Goal: Information Seeking & Learning: Learn about a topic

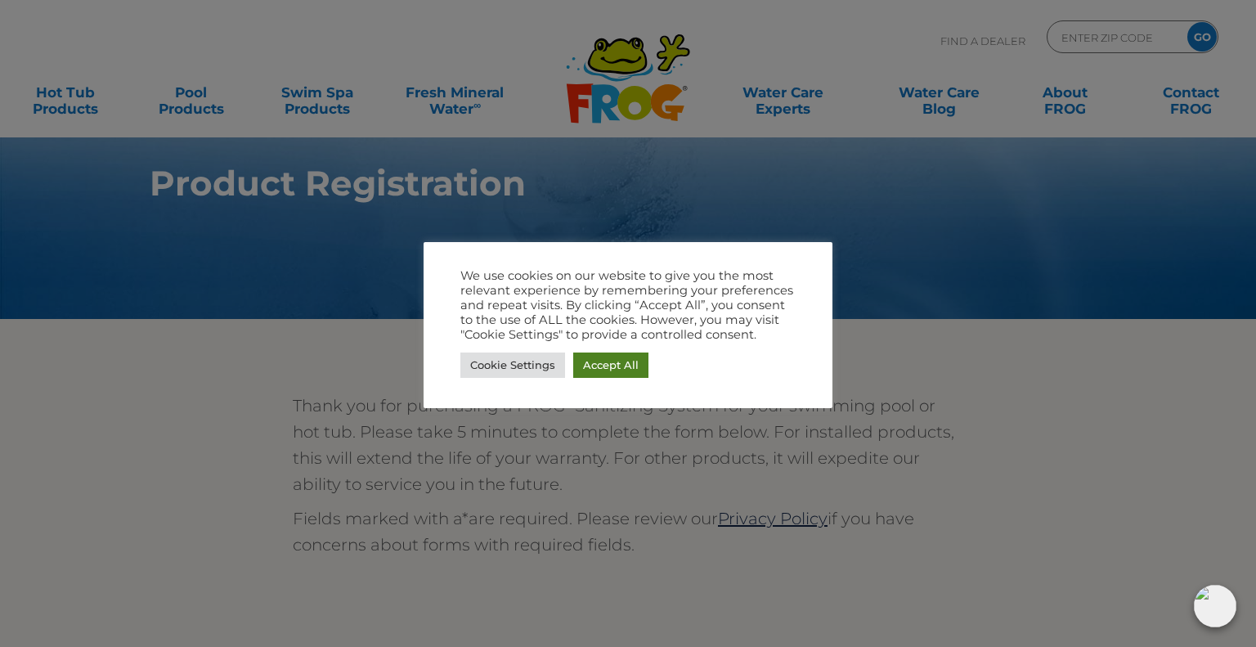
click at [606, 367] on link "Accept All" at bounding box center [610, 364] width 75 height 25
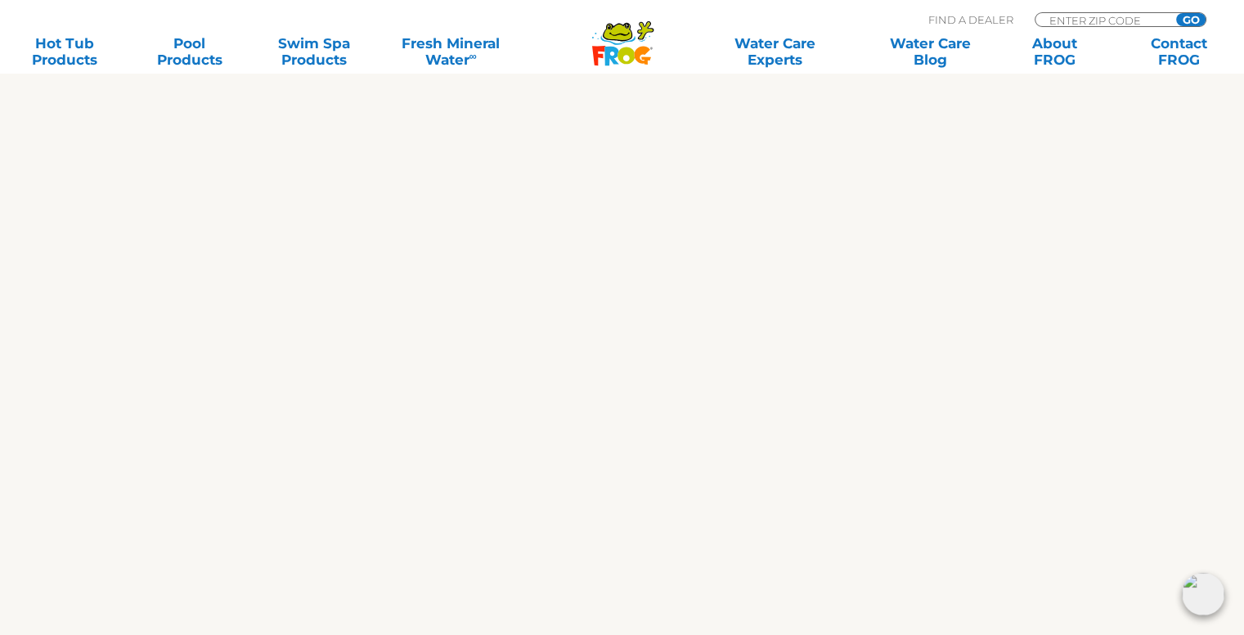
scroll to position [981, 0]
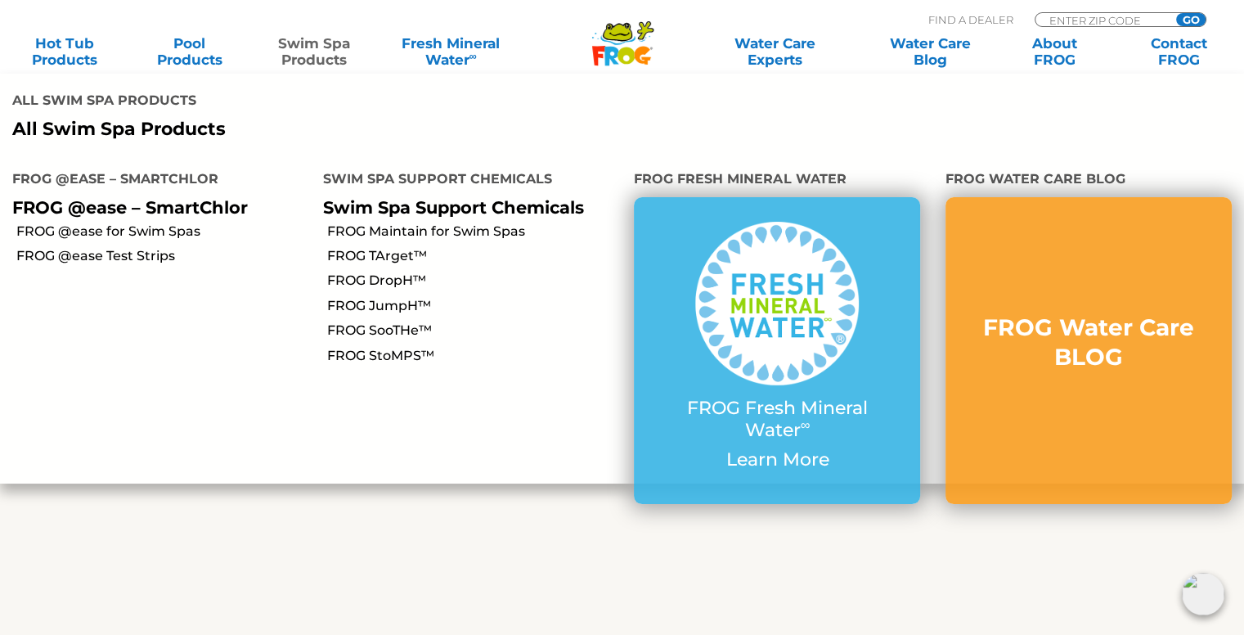
click at [316, 43] on link "Swim Spa Products" at bounding box center [314, 51] width 97 height 33
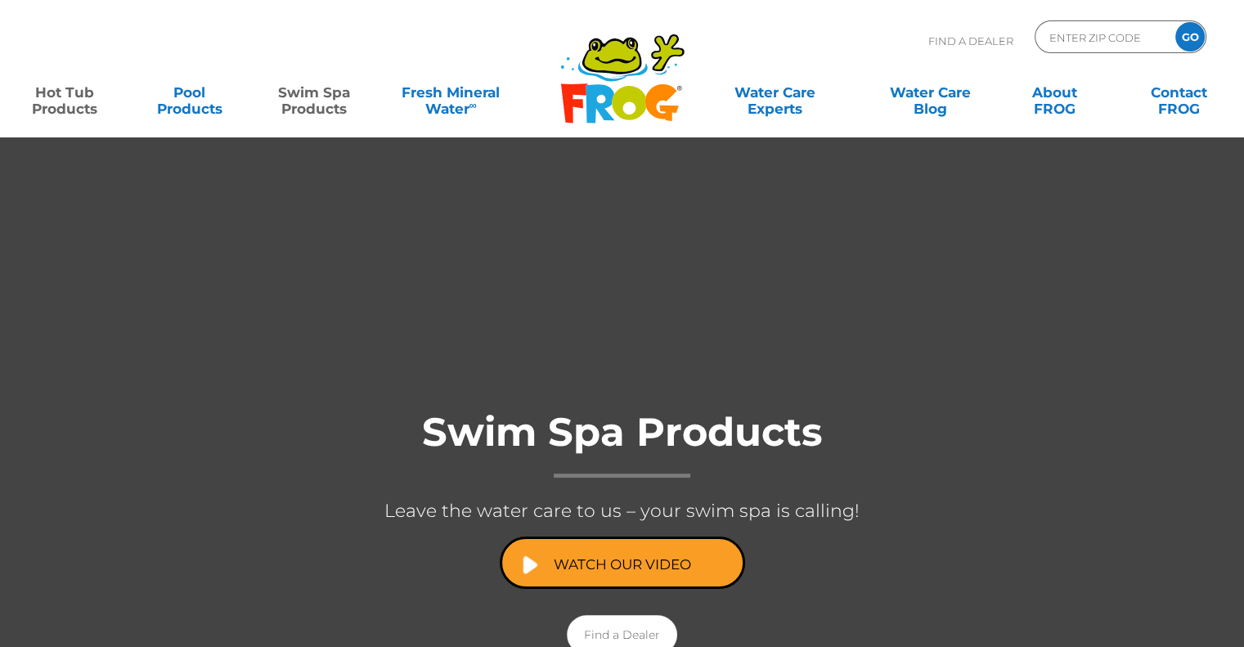
click at [74, 101] on link "Hot Tub Products" at bounding box center [64, 92] width 97 height 33
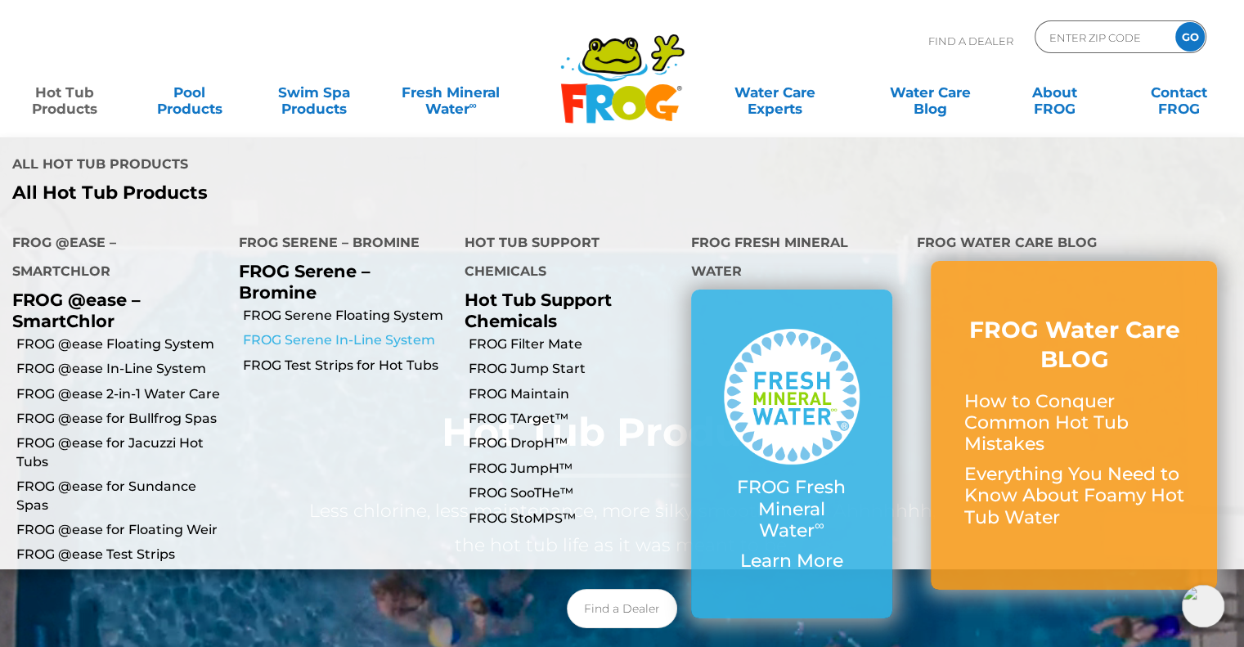
click at [394, 331] on link "FROG Serene In-Line System" at bounding box center [348, 340] width 210 height 18
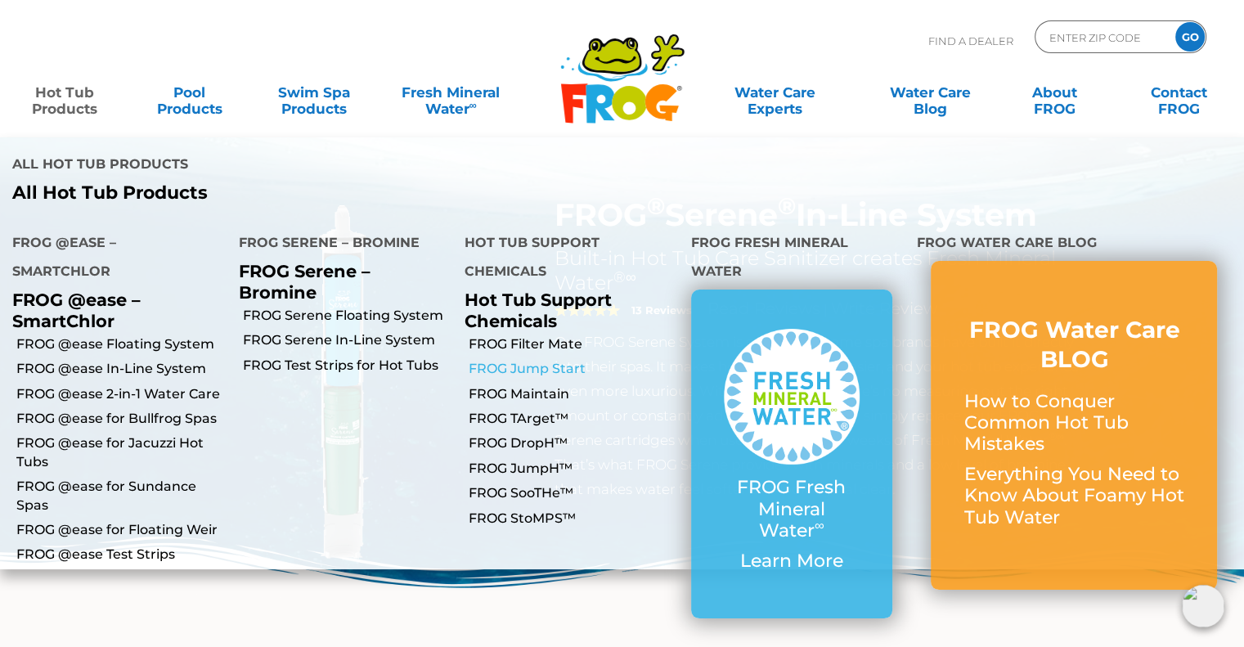
click at [514, 360] on link "FROG Jump Start" at bounding box center [574, 369] width 210 height 18
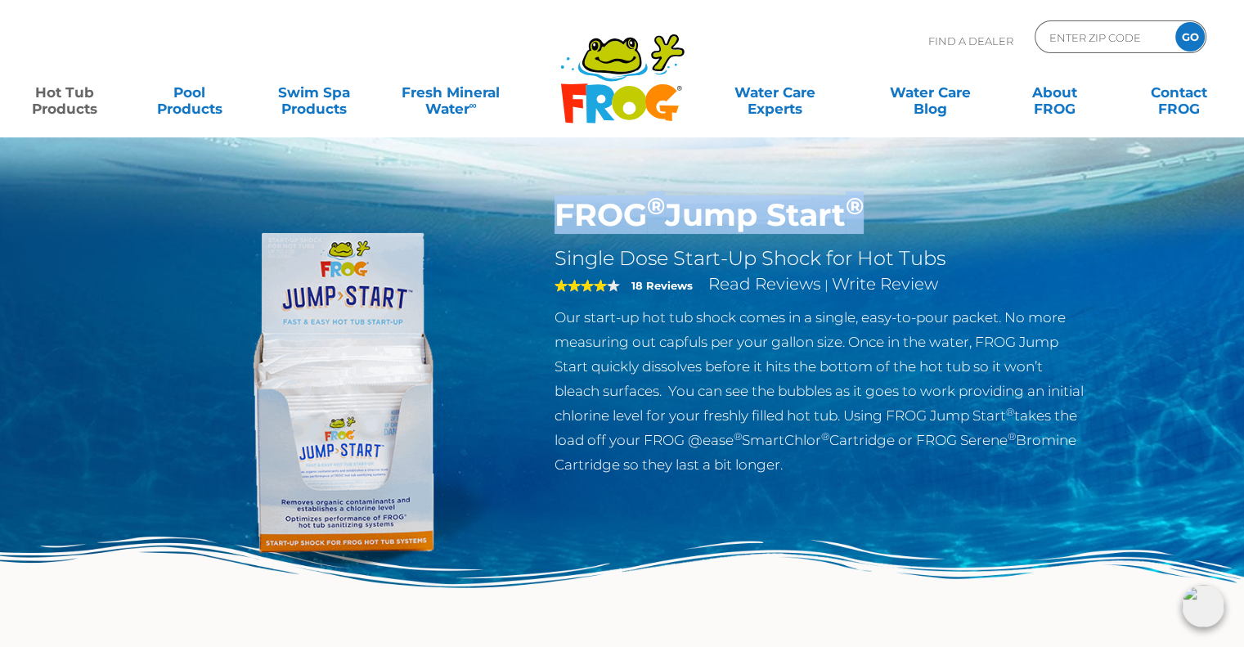
drag, startPoint x: 557, startPoint y: 216, endPoint x: 876, endPoint y: 215, distance: 318.9
click at [876, 215] on h1 "FROG ® Jump Start ®" at bounding box center [821, 215] width 534 height 38
copy h1 "FROG ® Jump Start ®"
click at [69, 102] on link "Hot Tub Products" at bounding box center [64, 92] width 97 height 33
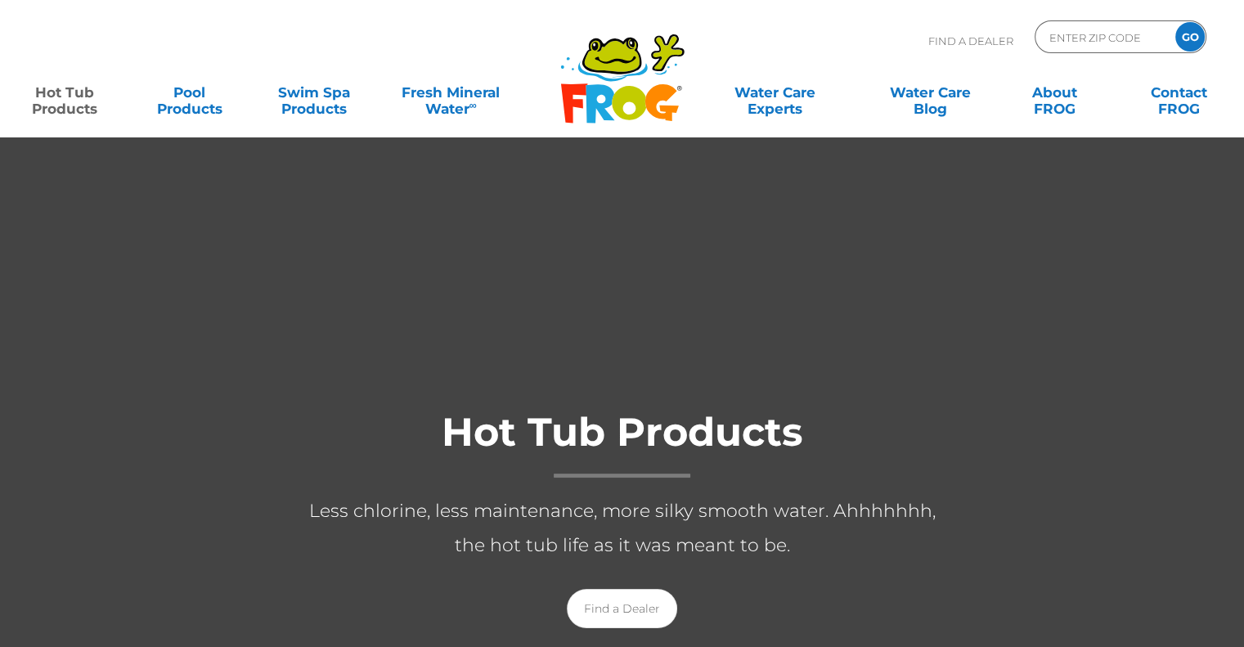
click at [69, 101] on link "Hot Tub Products" at bounding box center [64, 92] width 97 height 33
click at [63, 107] on link "Hot Tub Products" at bounding box center [64, 92] width 97 height 33
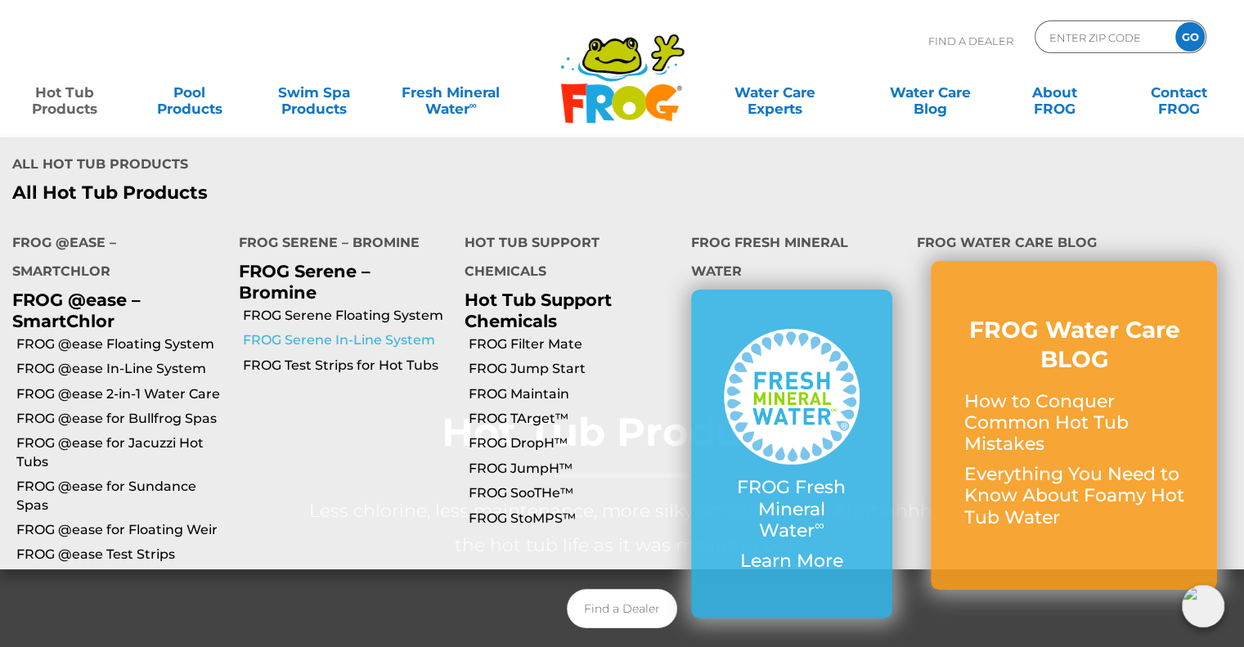
click at [366, 331] on link "FROG Serene In-Line System" at bounding box center [348, 340] width 210 height 18
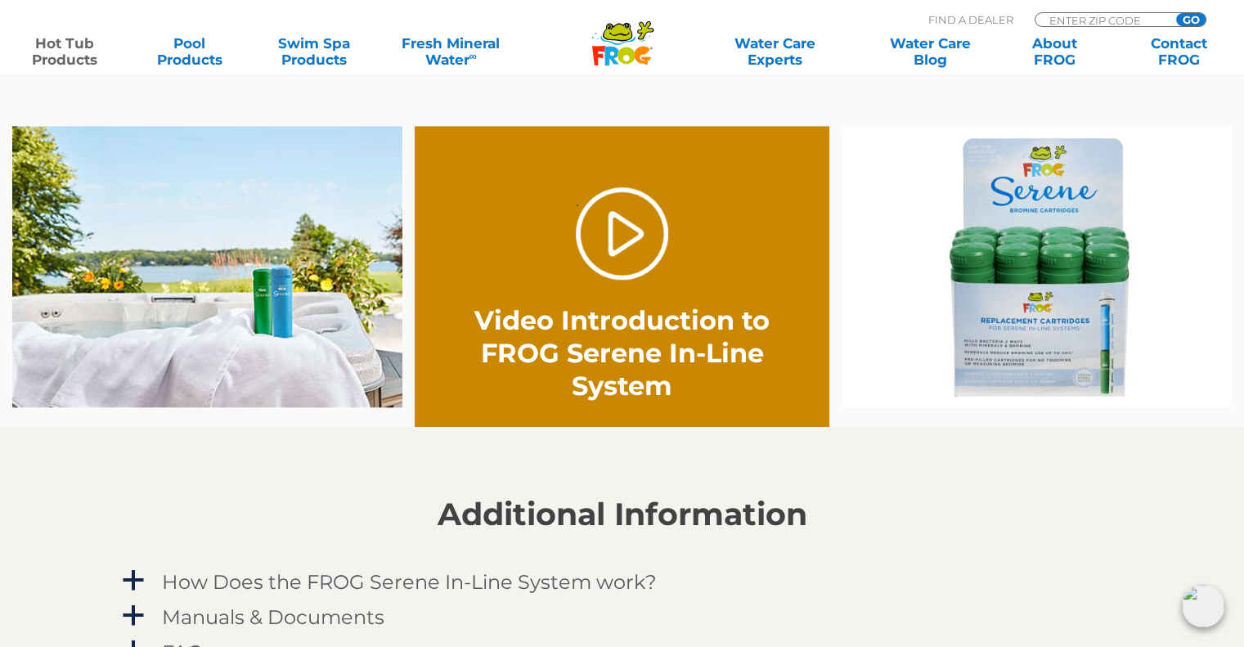
scroll to position [1309, 0]
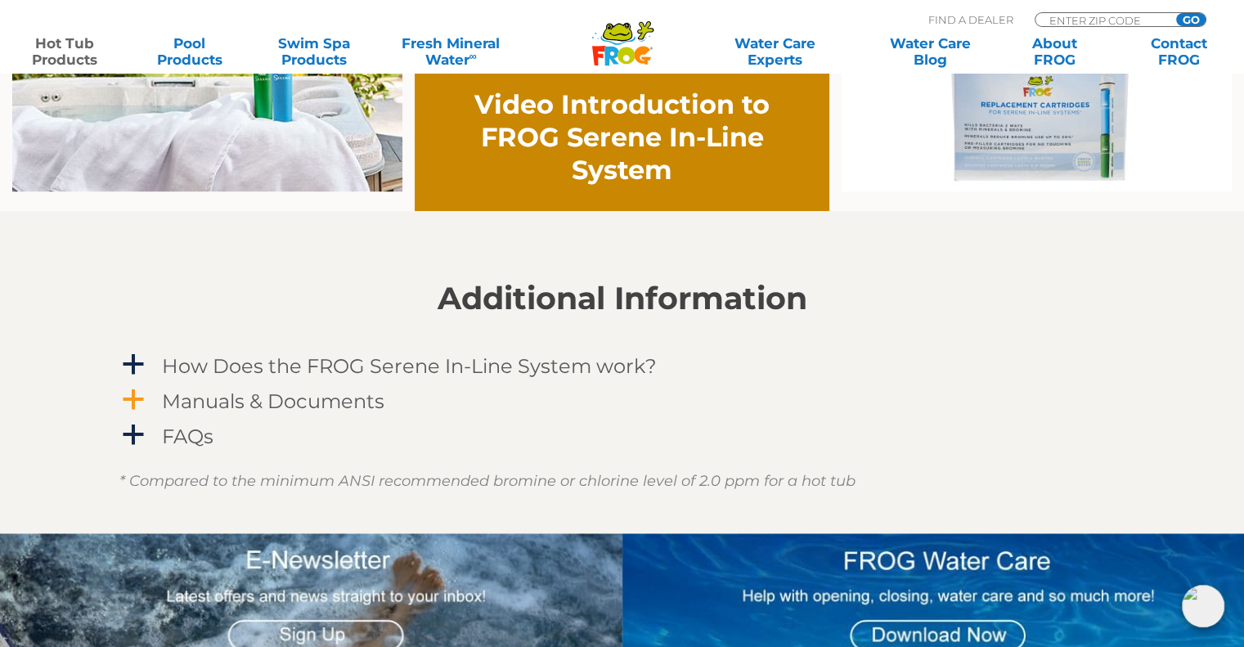
click at [222, 397] on h4 "Manuals & Documents" at bounding box center [273, 401] width 222 height 22
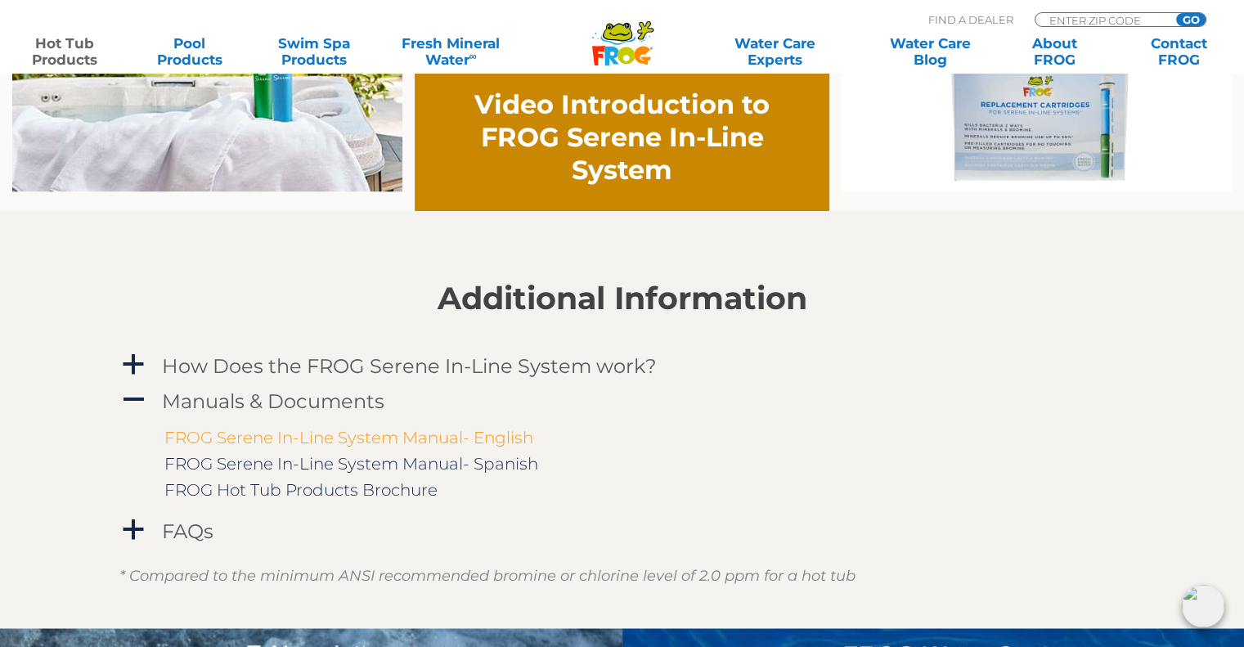
click at [424, 438] on link "FROG Serene In-Line System Manual- English" at bounding box center [348, 438] width 369 height 20
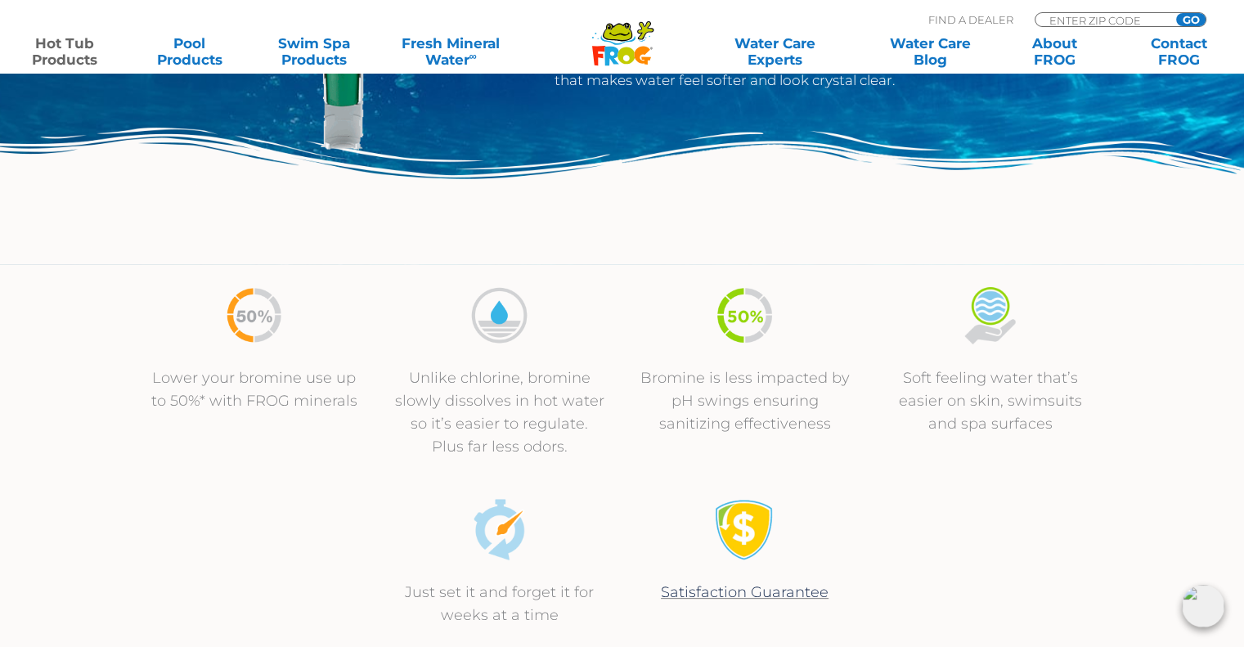
scroll to position [409, 0]
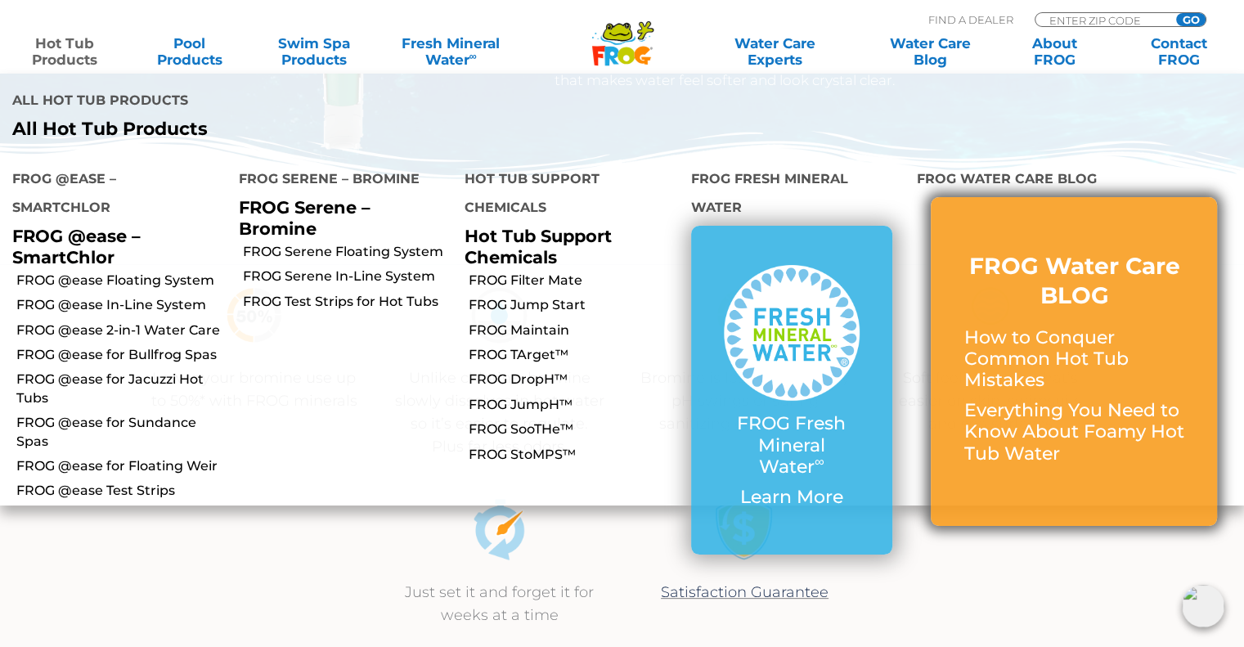
click at [1017, 400] on p "Everything You Need to Know About Foamy Hot Tub Water" at bounding box center [1073, 432] width 221 height 65
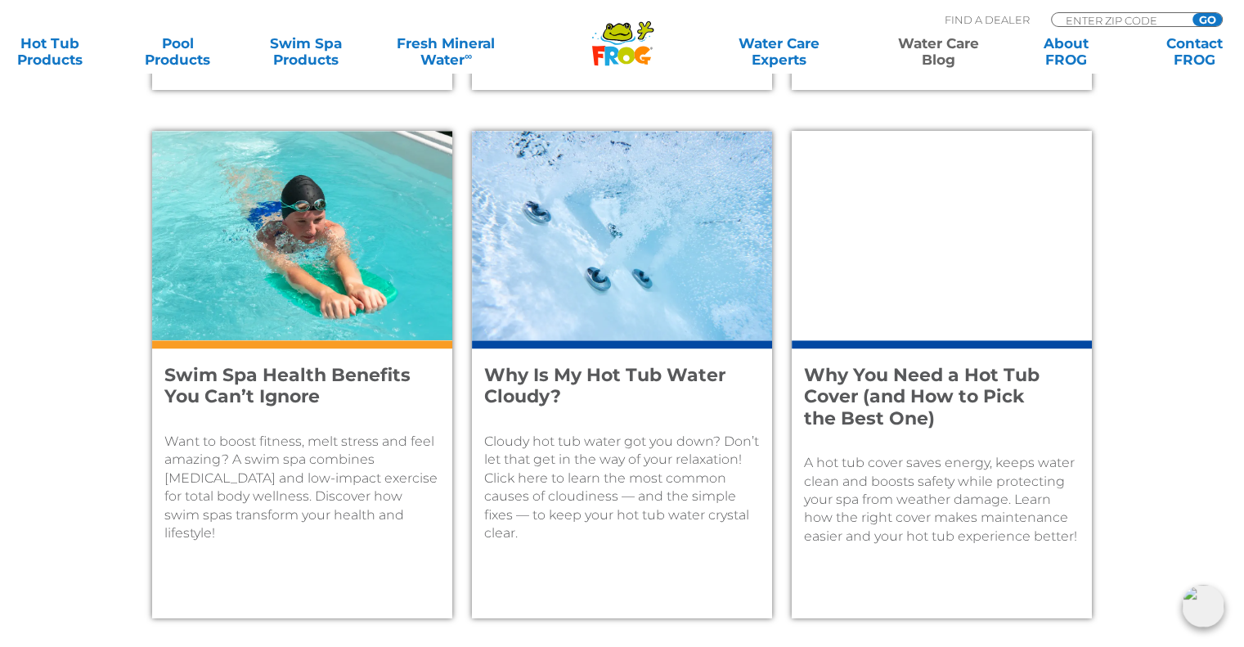
scroll to position [1309, 0]
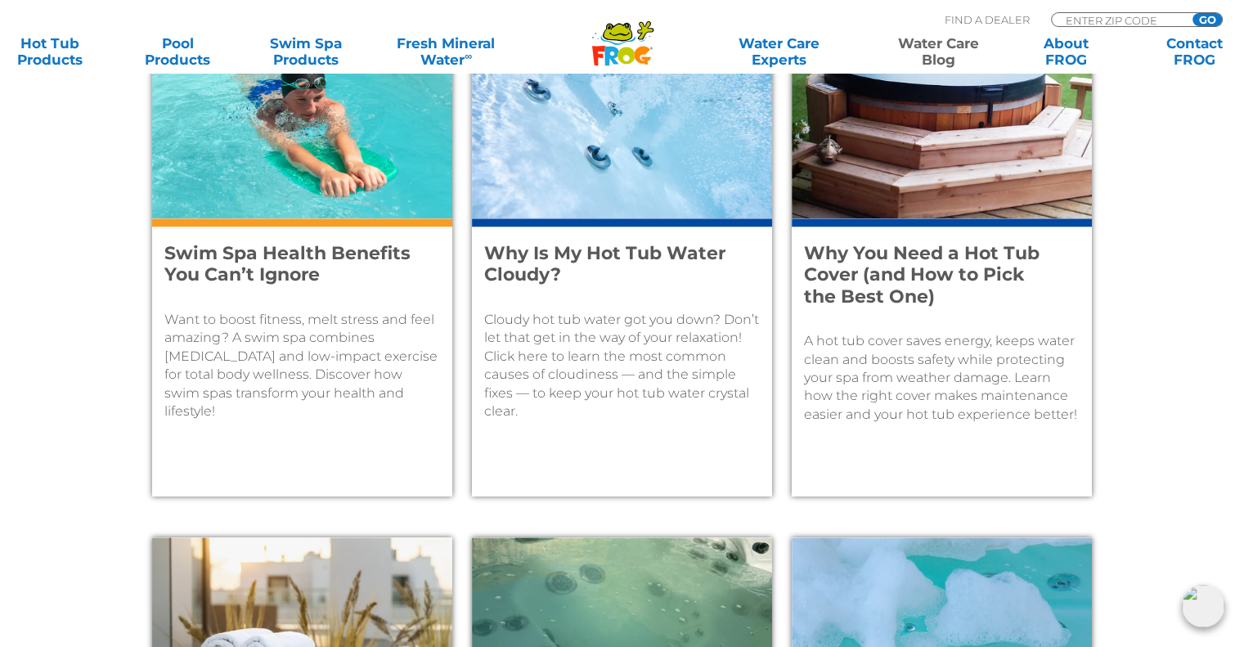
click at [676, 370] on p "Cloudy hot tub water got you down? Don’t let that get in the way of your relaxa…" at bounding box center [622, 366] width 276 height 110
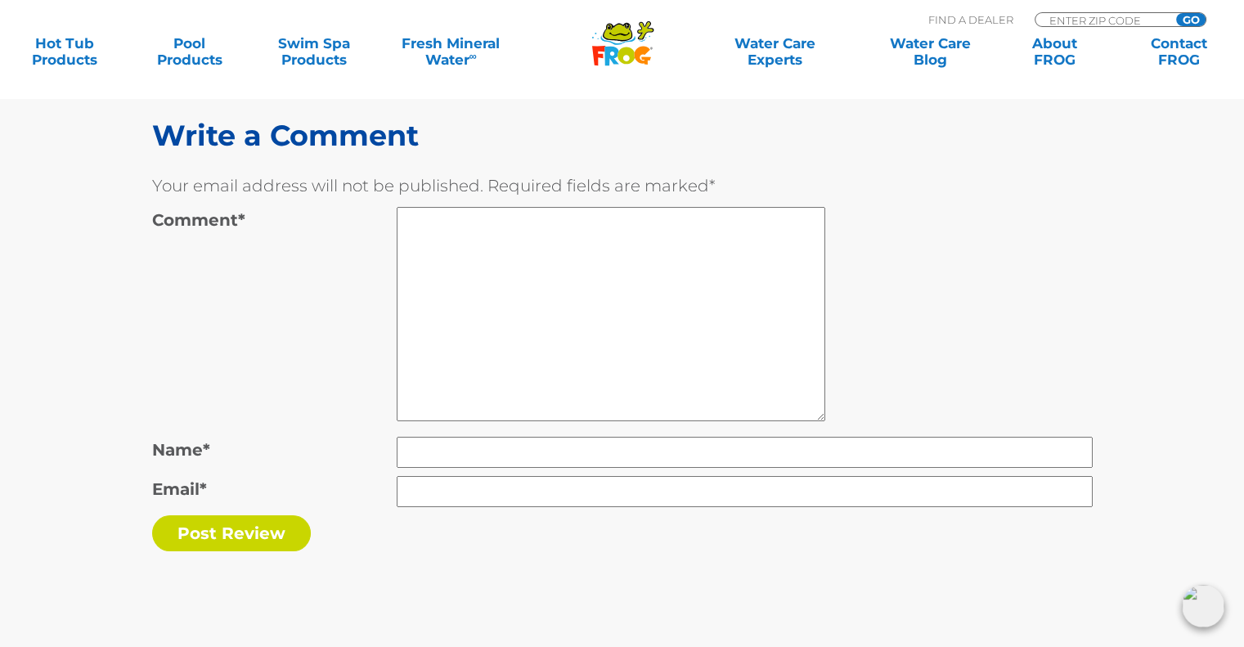
scroll to position [6379, 0]
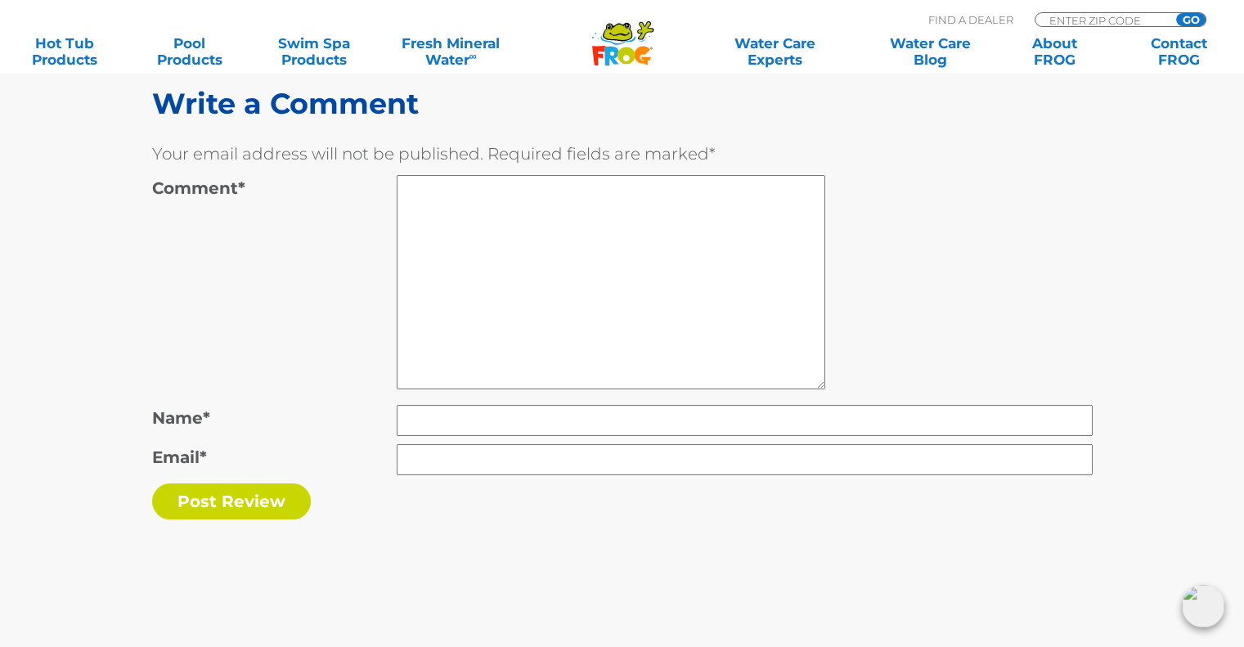
click at [332, 70] on div ".st130{clip-path:url(#SVGID_2_);fill-rule:evenodd;clip-rule:evenodd;fill:#C3CC0…" at bounding box center [622, 37] width 1244 height 74
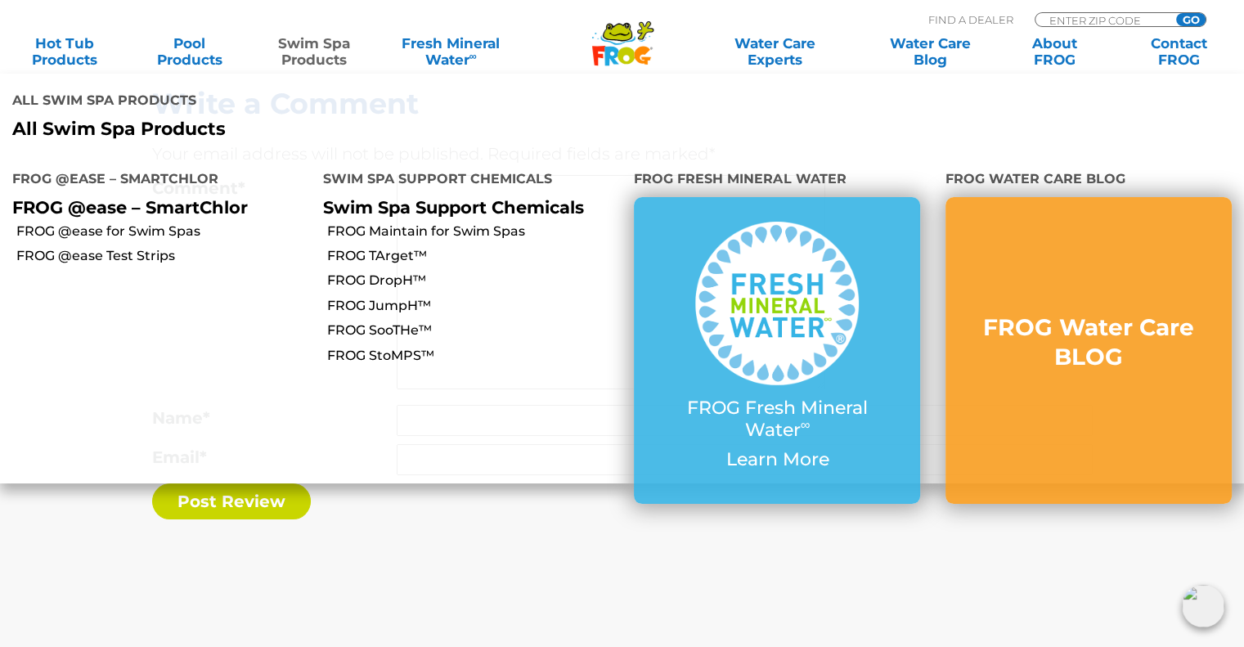
click at [309, 43] on link "Swim Spa Products" at bounding box center [314, 51] width 97 height 33
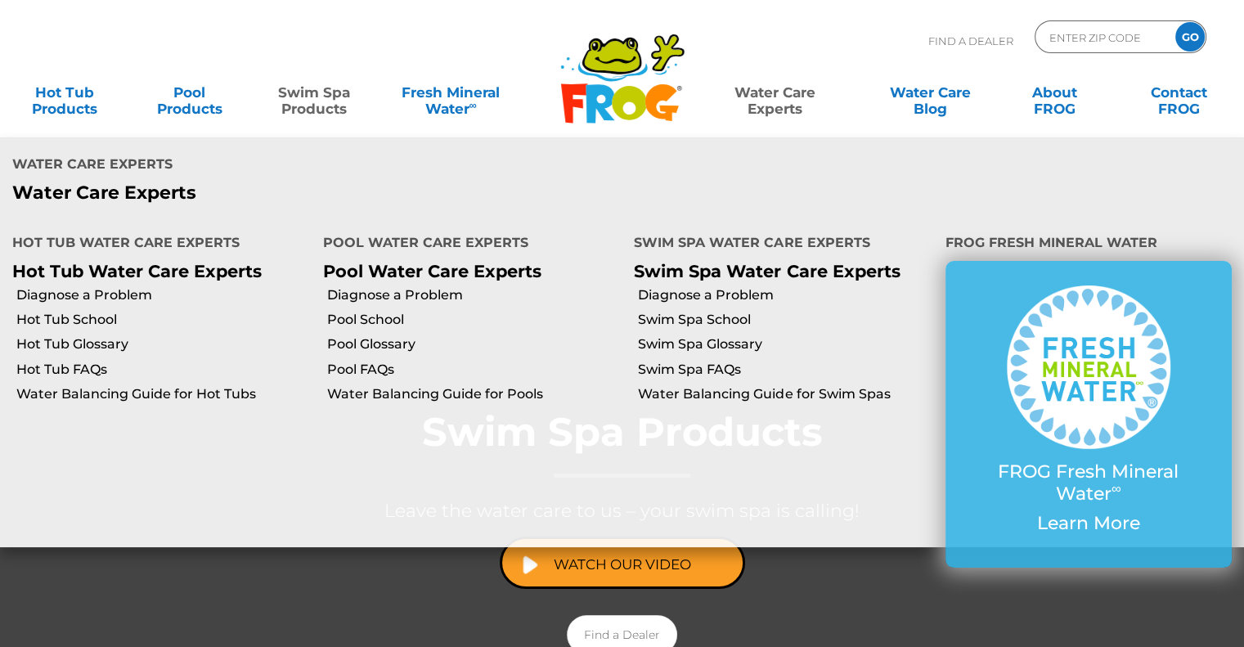
click at [782, 91] on link "Water Care Experts" at bounding box center [775, 92] width 158 height 33
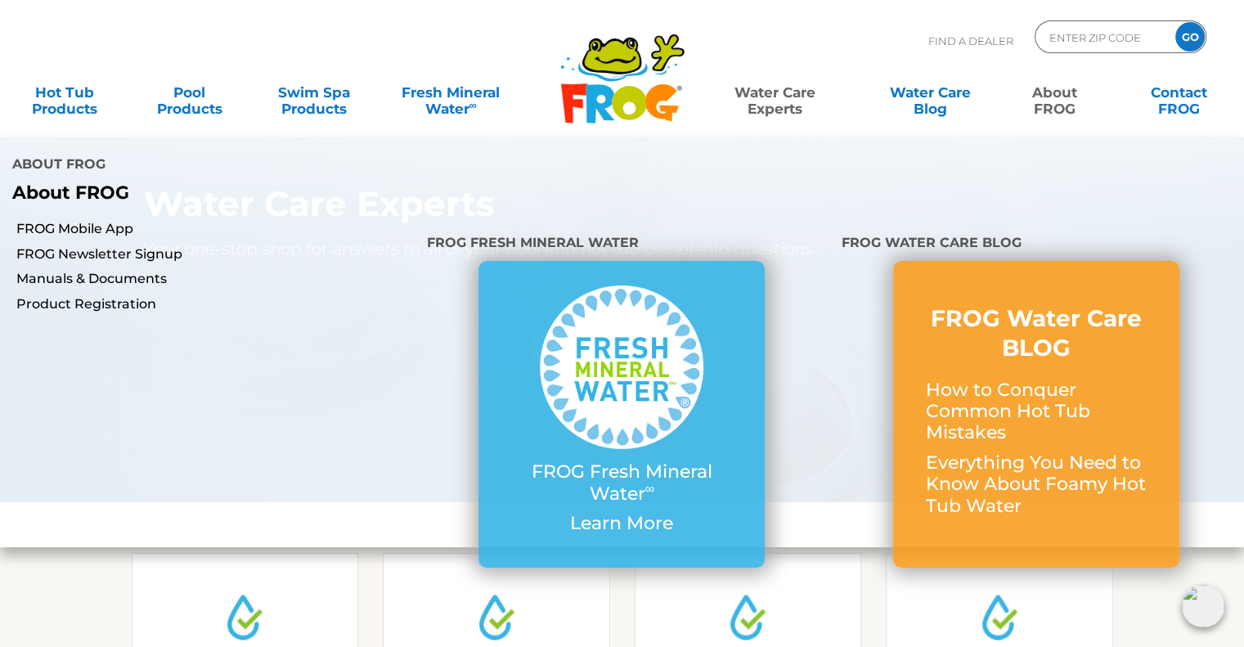
click at [1057, 103] on link "About FROG" at bounding box center [1054, 92] width 97 height 33
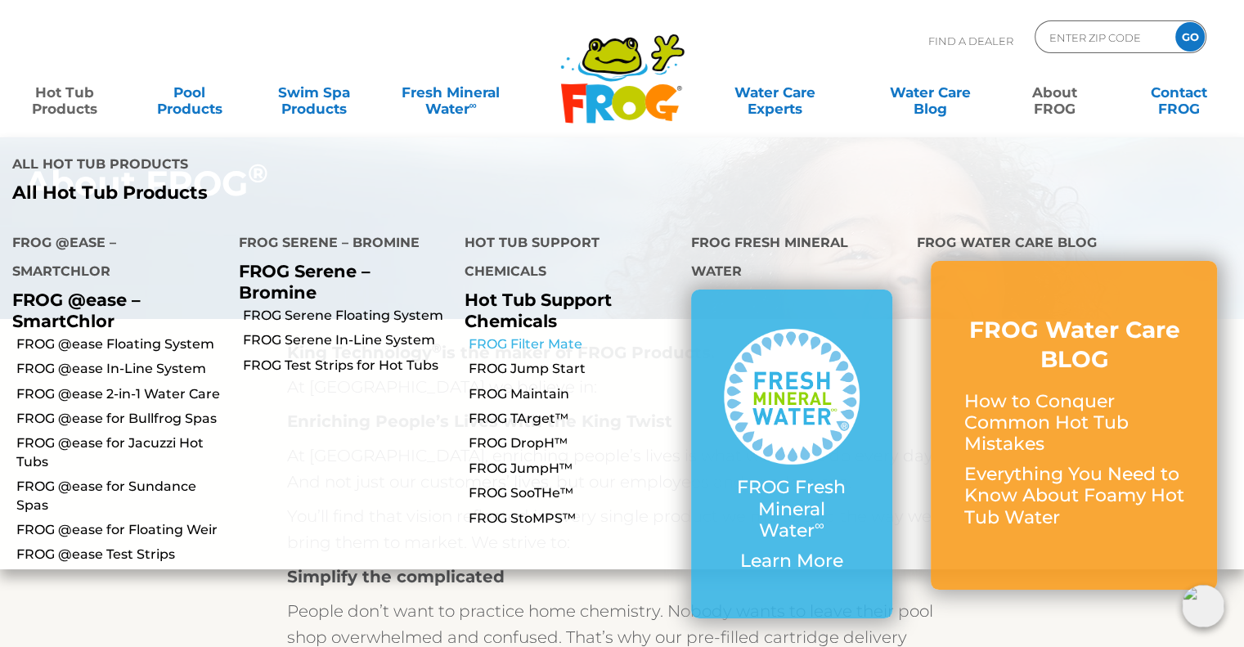
click at [530, 335] on link "FROG Filter Mate" at bounding box center [574, 344] width 210 height 18
